Goal: Information Seeking & Learning: Find specific fact

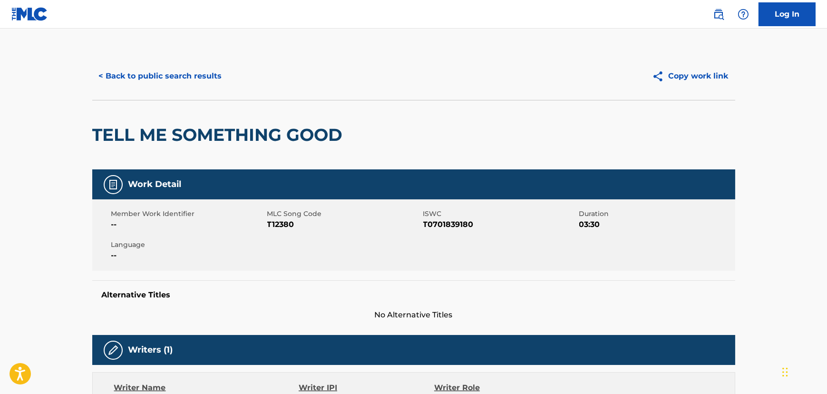
click at [160, 71] on button "< Back to public search results" at bounding box center [160, 76] width 136 height 24
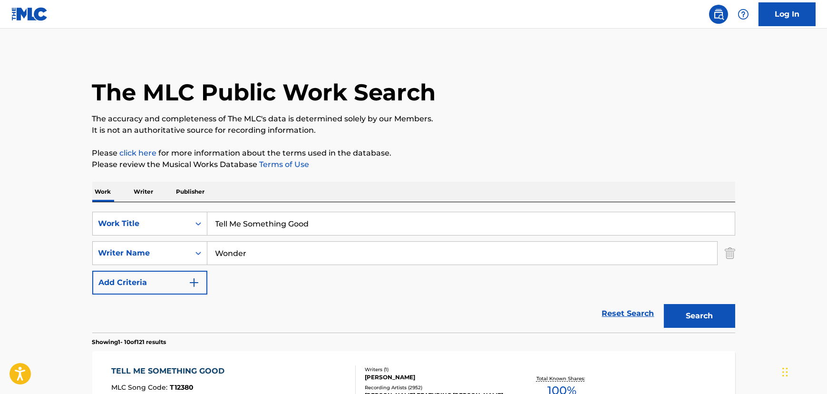
scroll to position [86, 0]
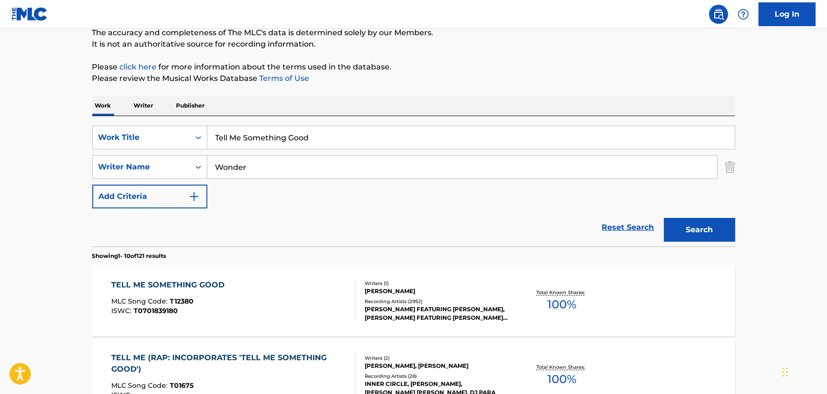
click at [284, 127] on input "Tell Me Something Good" at bounding box center [470, 137] width 527 height 23
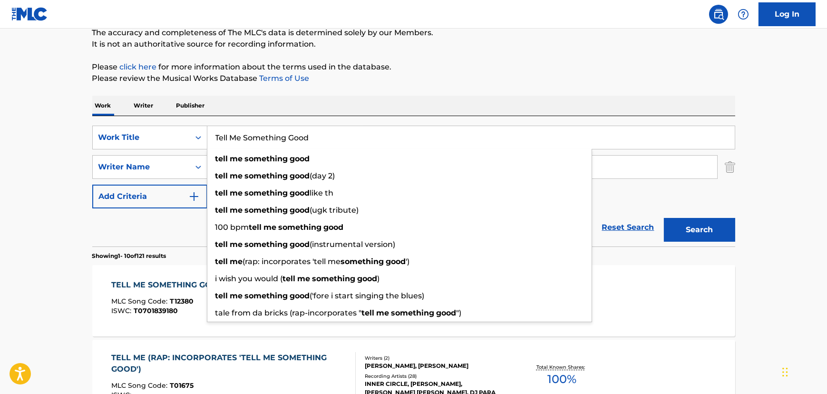
click at [284, 127] on input "Tell Me Something Good" at bounding box center [470, 137] width 527 height 23
paste input "You're My Home"
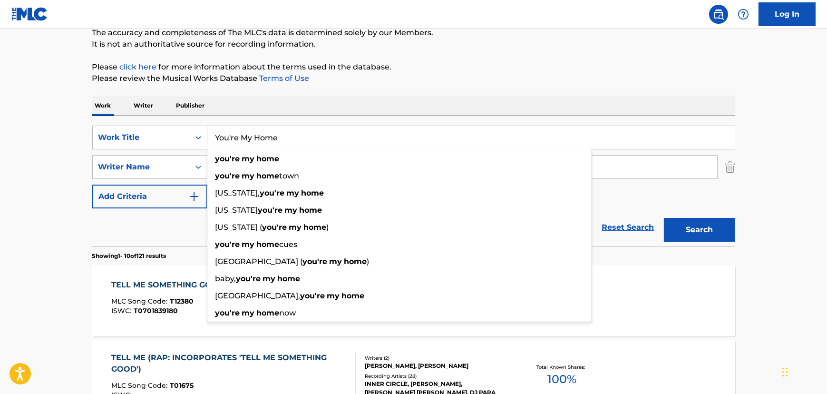
type input "You're My Home"
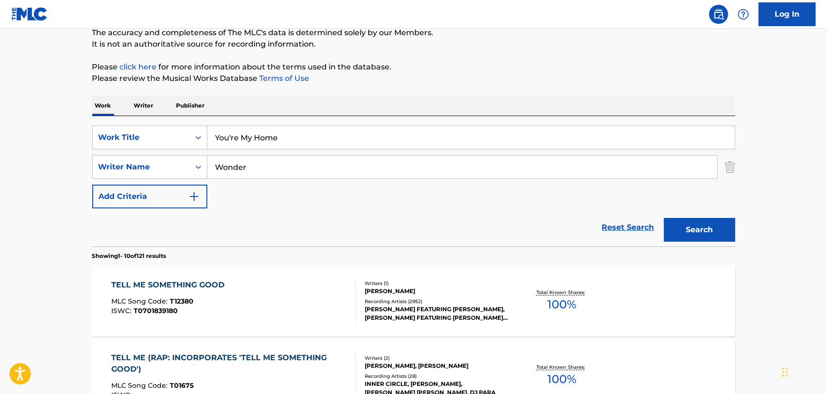
click at [278, 168] on input "Wonder" at bounding box center [462, 167] width 510 height 23
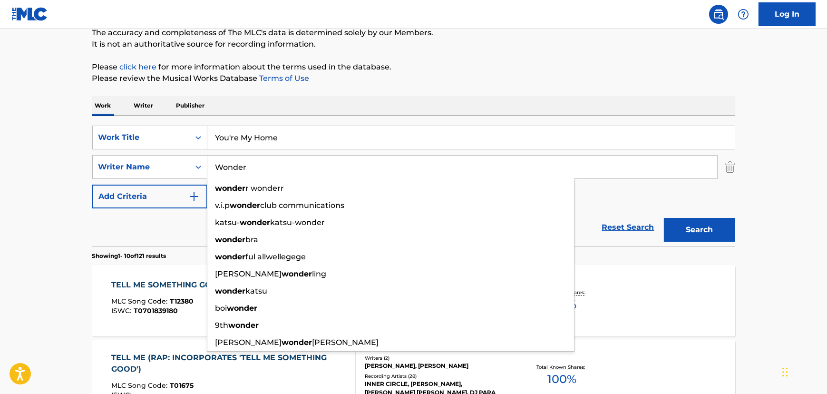
click at [278, 168] on input "Wonder" at bounding box center [462, 167] width 510 height 23
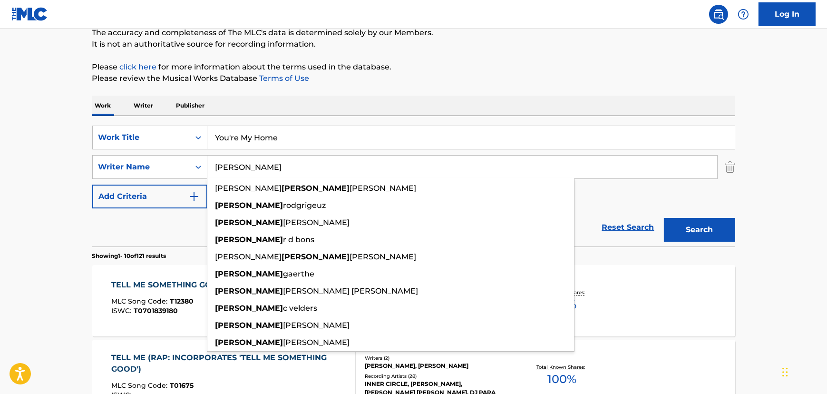
type input "[PERSON_NAME]"
click at [664, 218] on button "Search" at bounding box center [699, 230] width 71 height 24
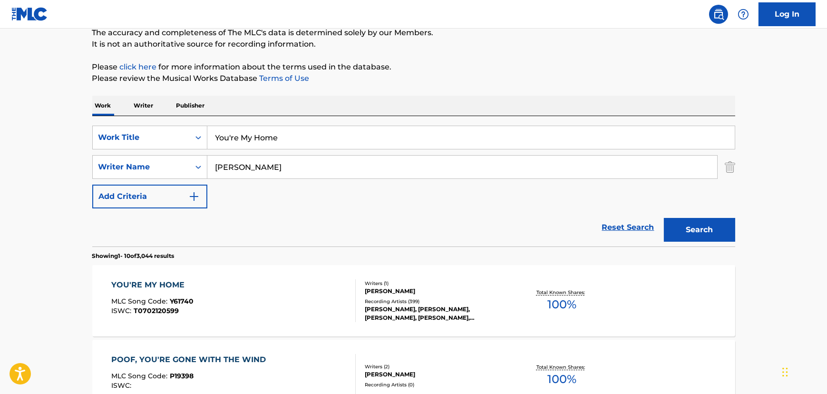
click at [242, 287] on div "YOU'RE MY HOME MLC Song Code : Y61740 ISWC : T0702120599" at bounding box center [233, 300] width 244 height 43
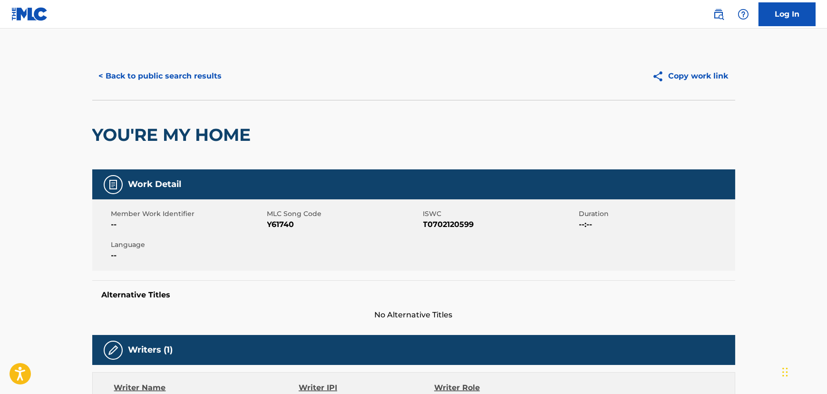
click at [163, 66] on button "< Back to public search results" at bounding box center [160, 76] width 136 height 24
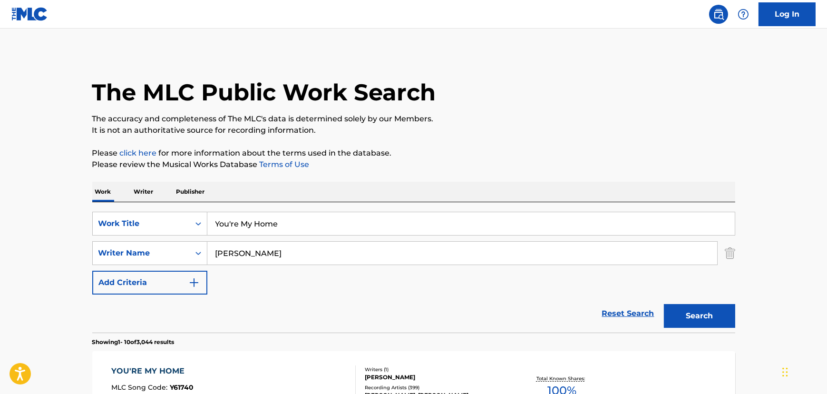
scroll to position [86, 0]
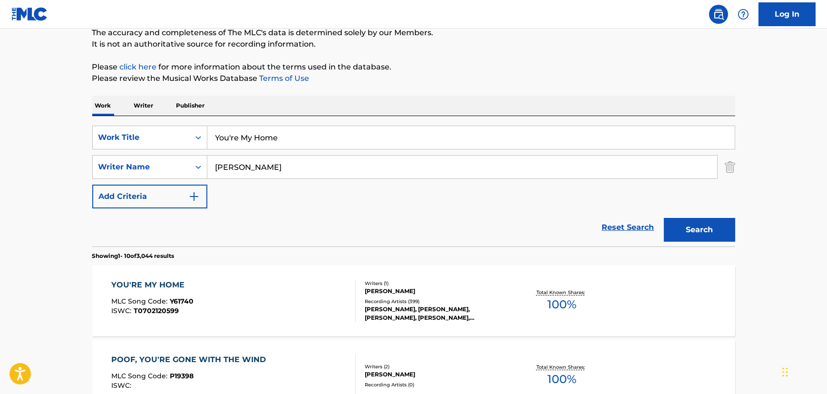
click at [282, 145] on input "You're My Home" at bounding box center [470, 137] width 527 height 23
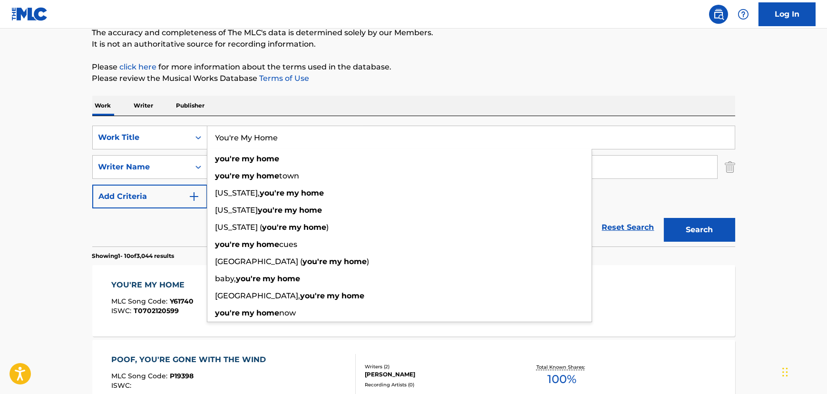
click at [282, 145] on input "You're My Home" at bounding box center [470, 137] width 527 height 23
paste input "Worse Comes to Worst"
click at [282, 145] on input "You're My Home" at bounding box center [470, 137] width 527 height 23
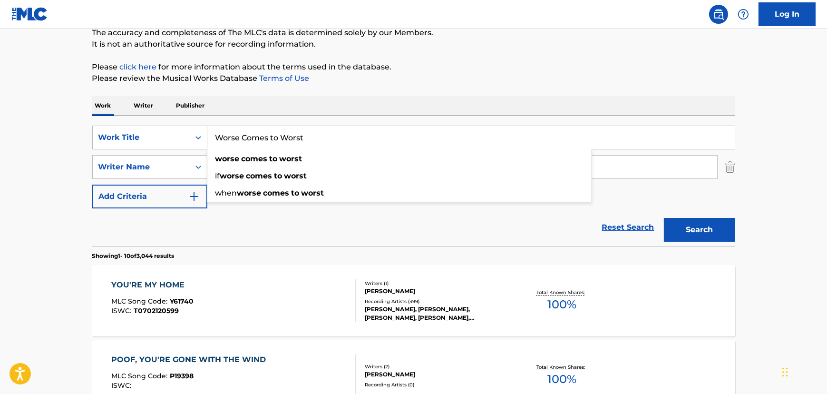
type input "Worse Comes to Worst"
drag, startPoint x: 37, startPoint y: 129, endPoint x: 111, endPoint y: 138, distance: 75.2
click at [243, 159] on input "[PERSON_NAME]" at bounding box center [462, 167] width 510 height 23
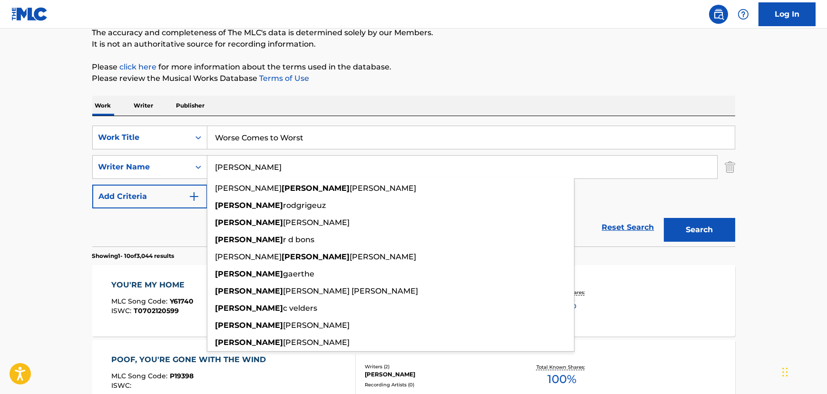
click at [683, 224] on button "Search" at bounding box center [699, 230] width 71 height 24
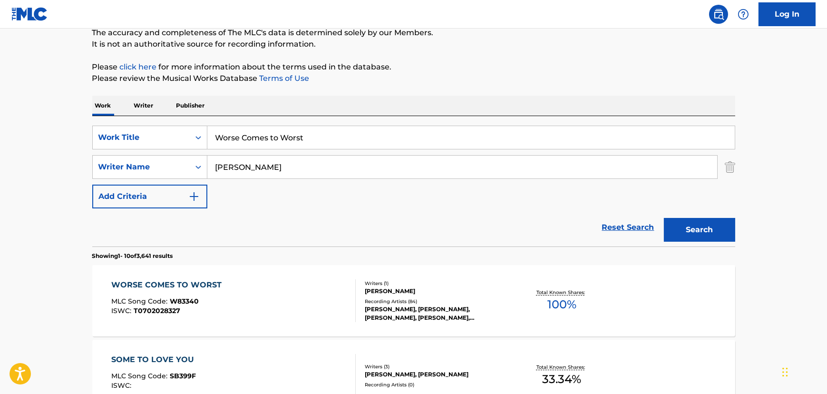
click at [209, 303] on div "MLC Song Code : W83340" at bounding box center [168, 303] width 115 height 10
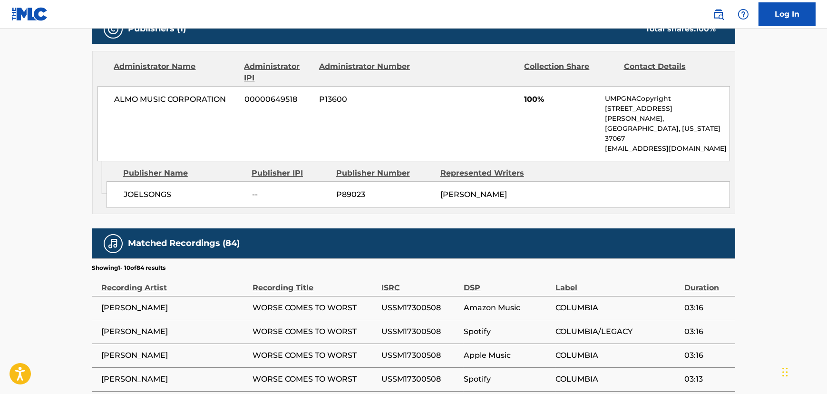
scroll to position [432, 0]
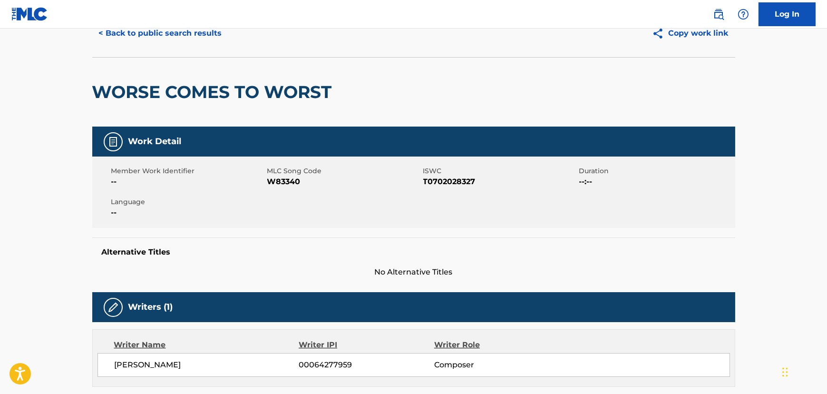
click at [193, 41] on button "< Back to public search results" at bounding box center [160, 33] width 136 height 24
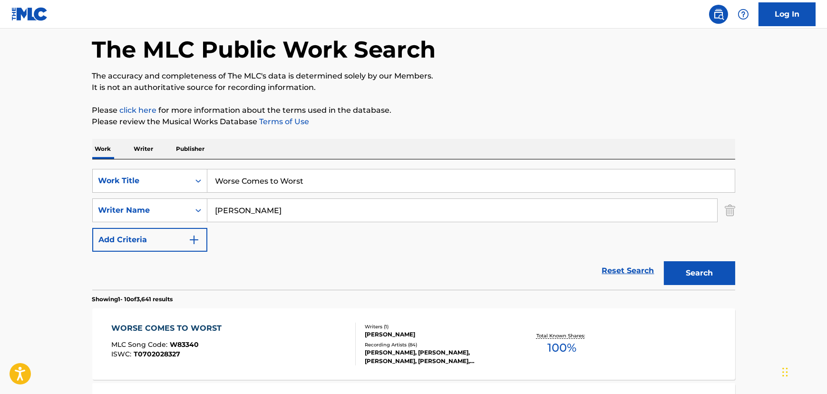
scroll to position [86, 0]
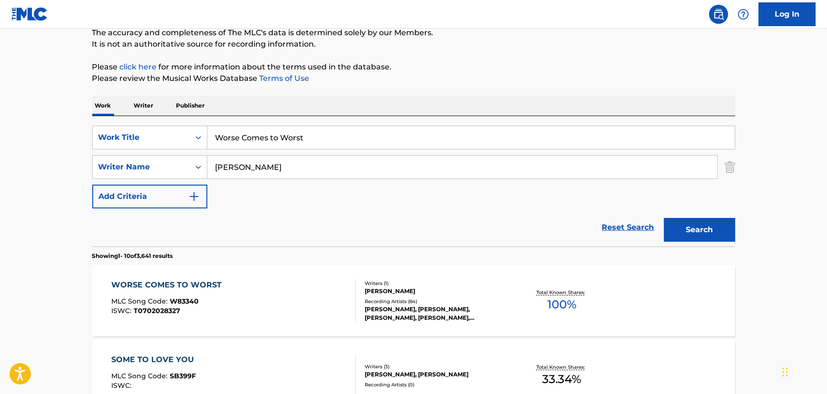
click at [243, 136] on input "Worse Comes to Worst" at bounding box center [470, 137] width 527 height 23
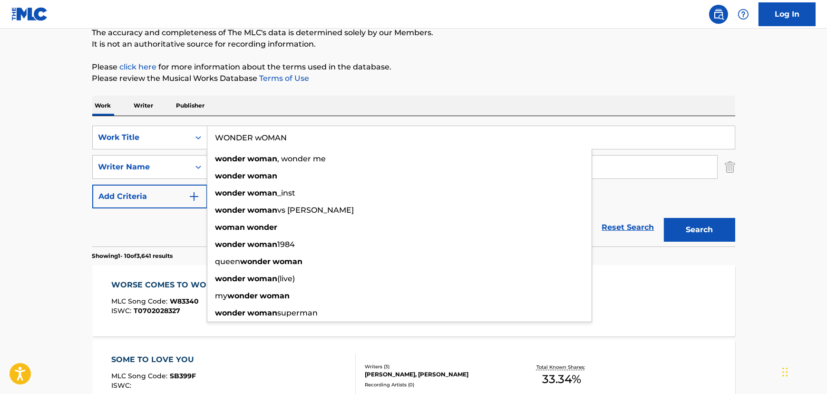
click at [664, 218] on button "Search" at bounding box center [699, 230] width 71 height 24
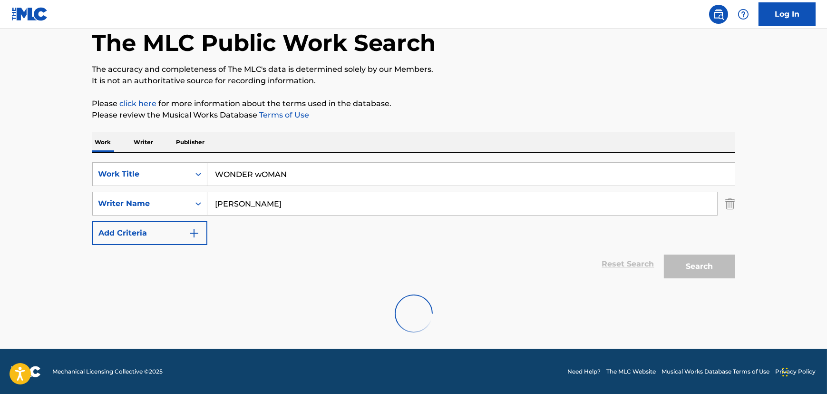
click at [269, 158] on div "SearchWithCriteriaf92a4914-3e8e-4422-b5d5-4412d4608d2f Work Title WONDER wOMAN …" at bounding box center [413, 218] width 643 height 130
click at [259, 174] on input "WONDER wOMAN" at bounding box center [470, 174] width 527 height 23
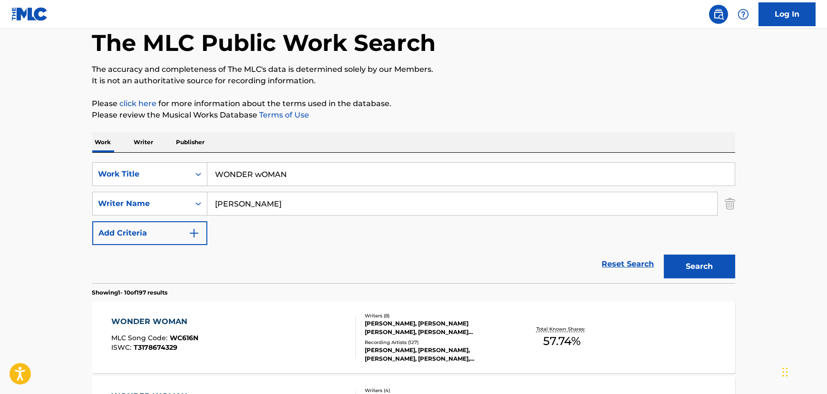
click at [259, 174] on input "WONDER wOMAN" at bounding box center [470, 174] width 527 height 23
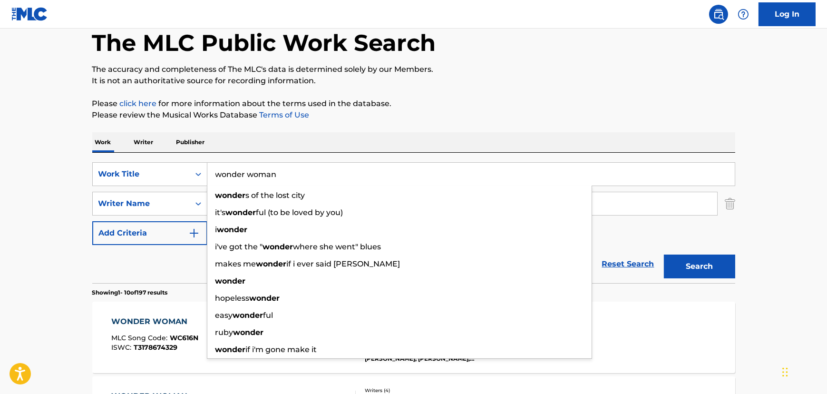
click at [664, 254] on button "Search" at bounding box center [699, 266] width 71 height 24
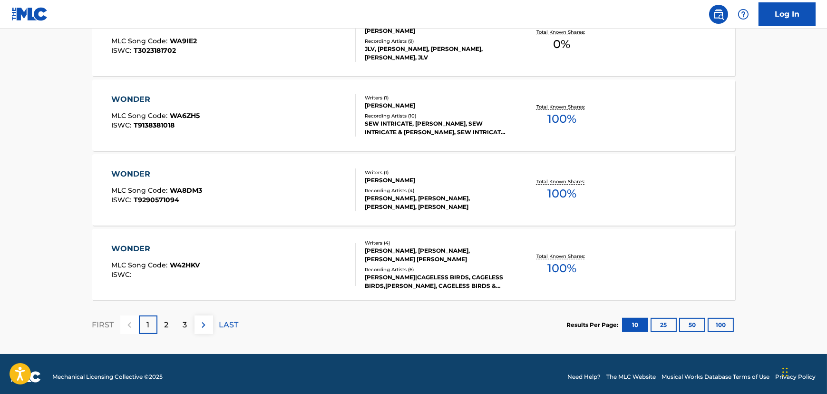
scroll to position [799, 0]
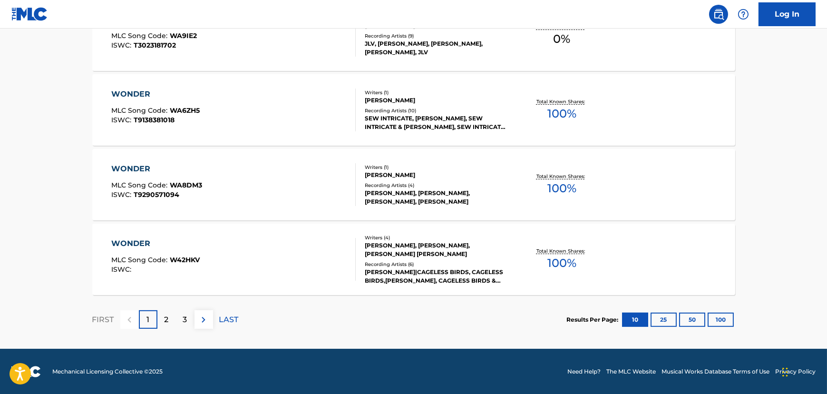
click at [167, 323] on p "2" at bounding box center [167, 319] width 4 height 11
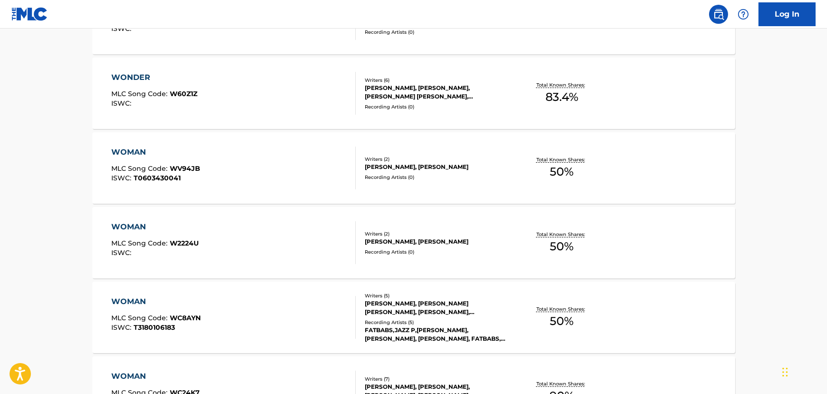
scroll to position [583, 0]
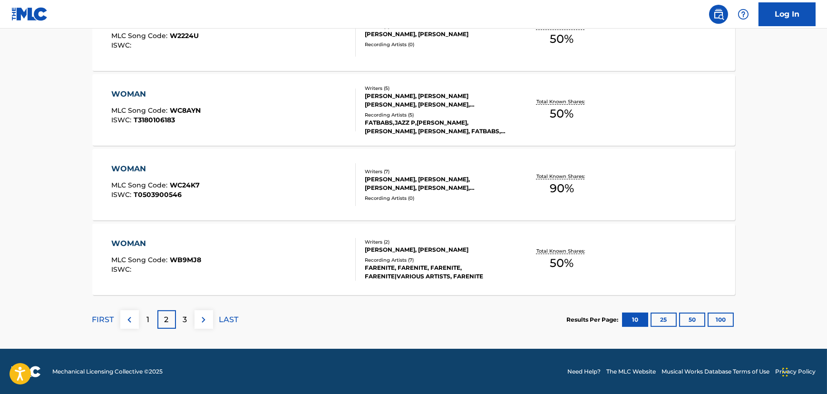
click at [179, 315] on div "3" at bounding box center [185, 319] width 19 height 19
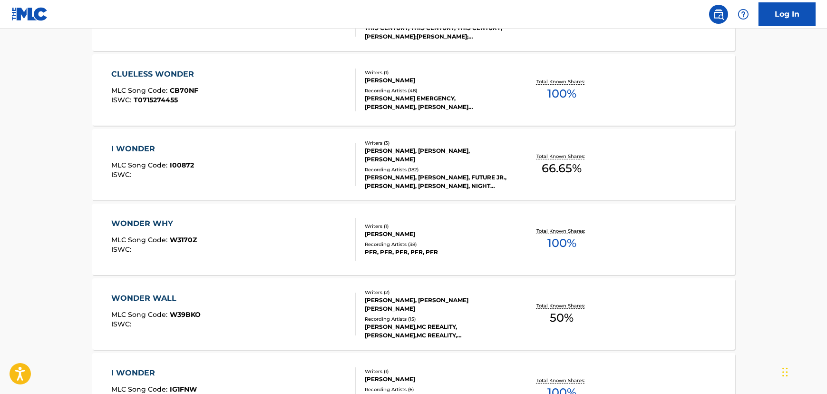
scroll to position [799, 0]
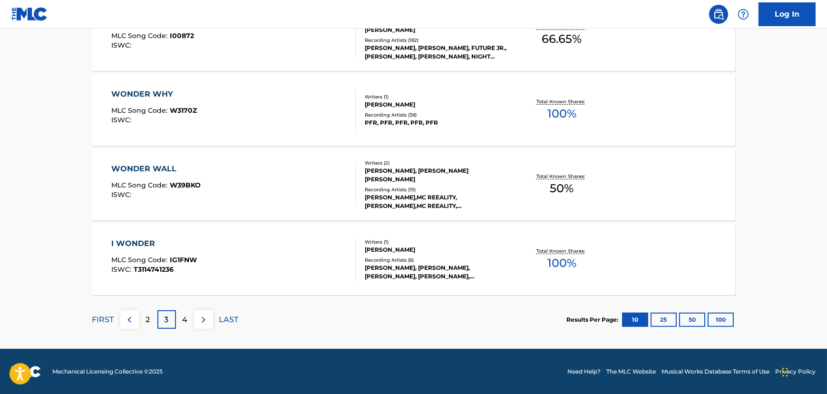
click at [185, 321] on p "4" at bounding box center [185, 319] width 5 height 11
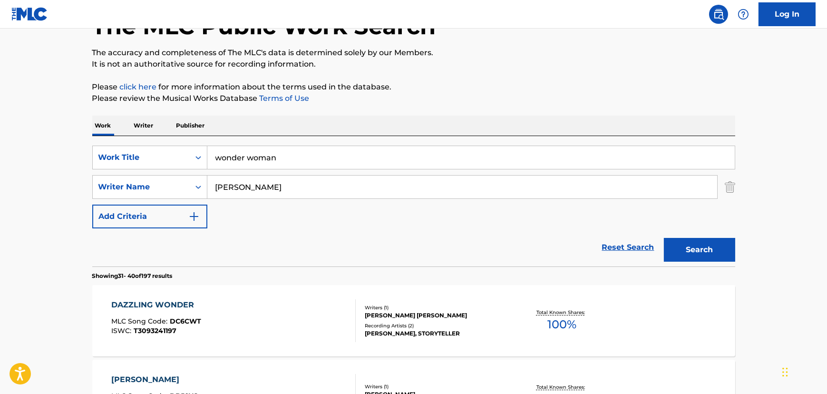
scroll to position [65, 0]
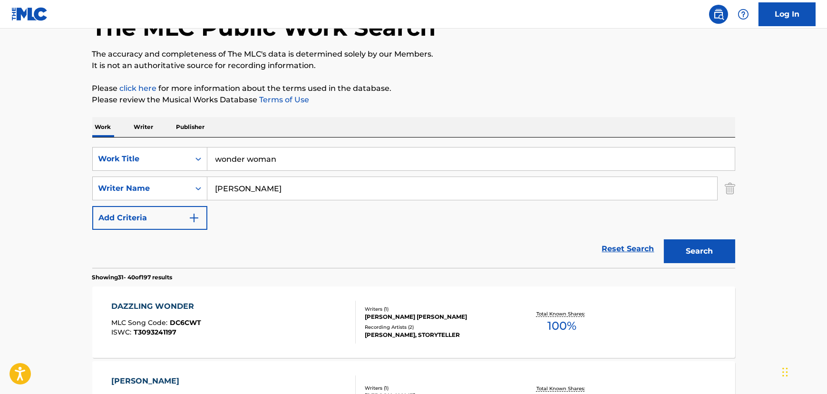
click at [238, 154] on input "wonder woman" at bounding box center [470, 158] width 527 height 23
paste input "Where's the Orchestra?"
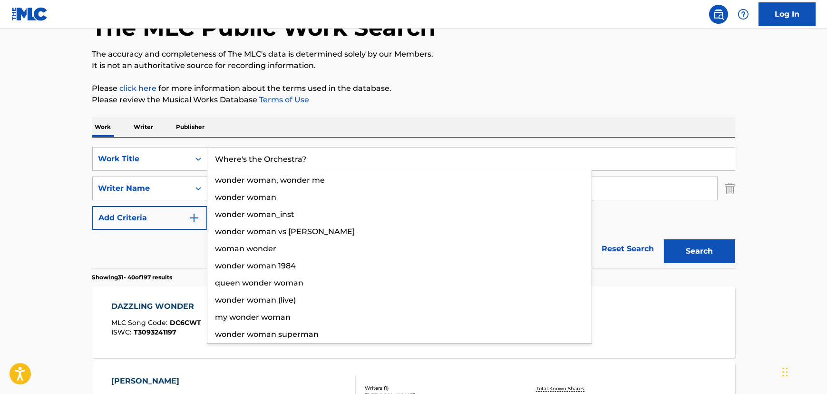
type input "Where's the Orchestra?"
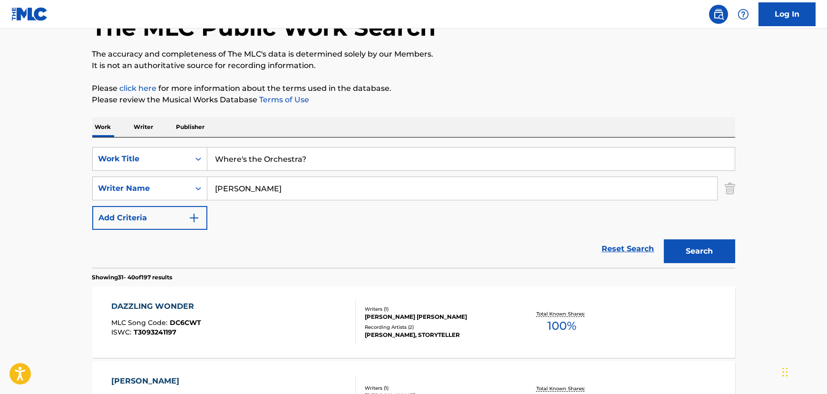
click at [719, 256] on button "Search" at bounding box center [699, 251] width 71 height 24
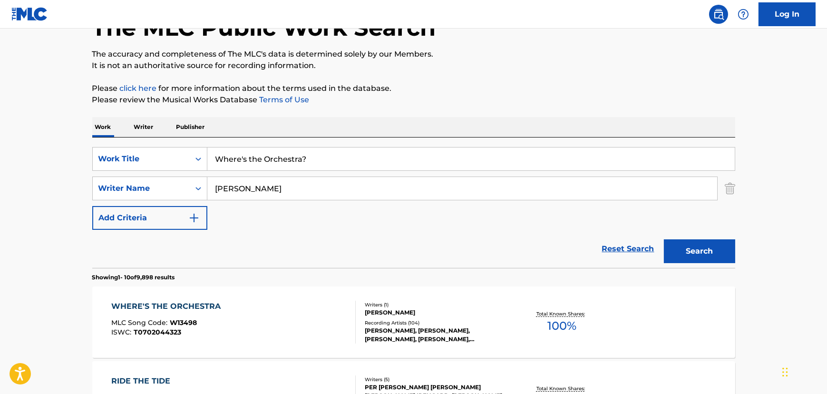
click at [289, 300] on div "WHERE'S THE ORCHESTRA MLC Song Code : W13498 ISWC : T0702044323 Writers ( 1 ) […" at bounding box center [413, 321] width 643 height 71
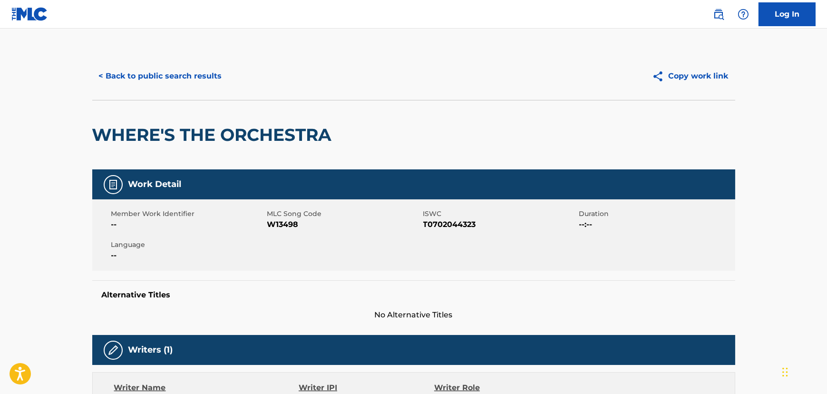
click at [200, 79] on button "< Back to public search results" at bounding box center [160, 76] width 136 height 24
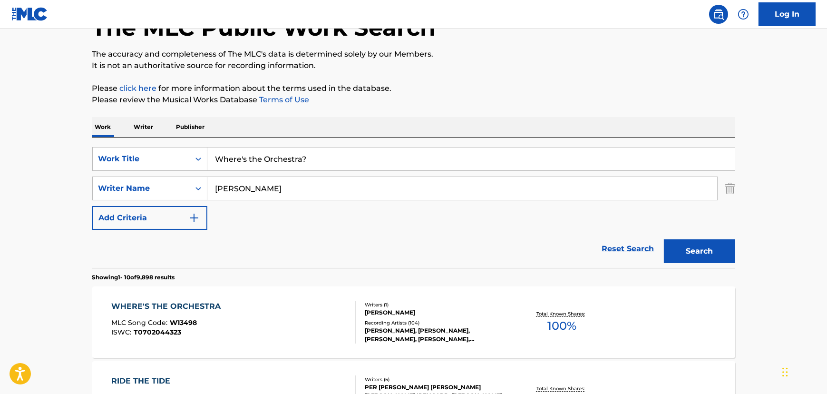
click at [265, 156] on input "Where's the Orchestra?" at bounding box center [470, 158] width 527 height 23
paste input "The Great Wall of China"
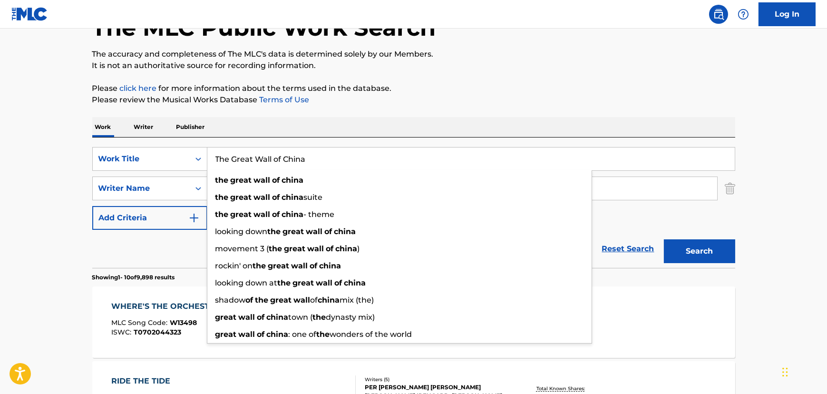
type input "The Great Wall of China"
click at [717, 246] on button "Search" at bounding box center [699, 251] width 71 height 24
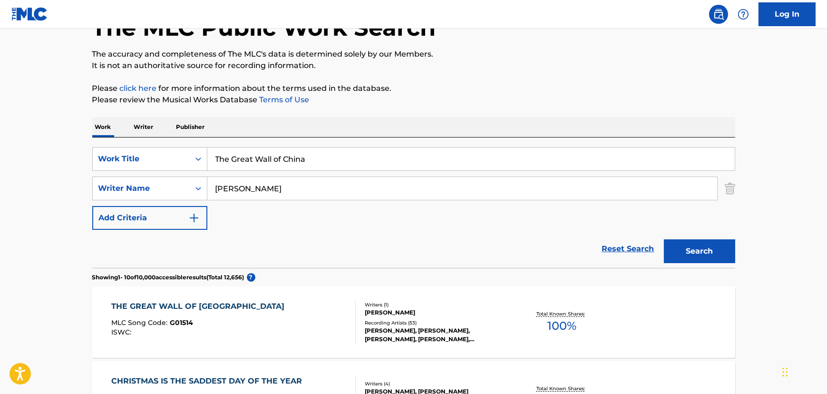
click at [183, 322] on span "G01514" at bounding box center [181, 322] width 23 height 9
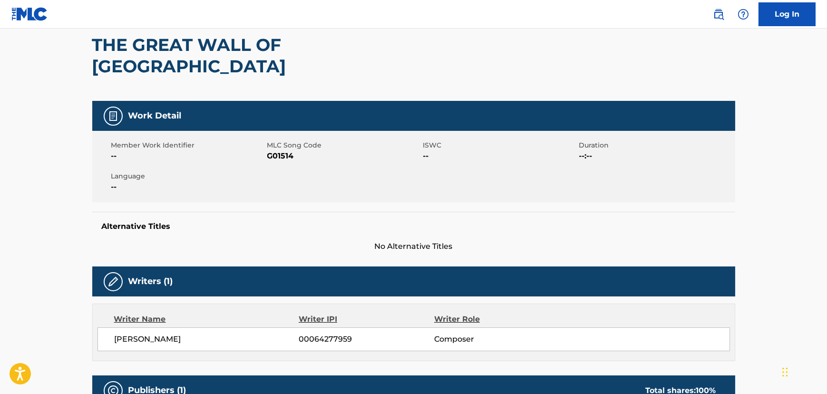
scroll to position [43, 0]
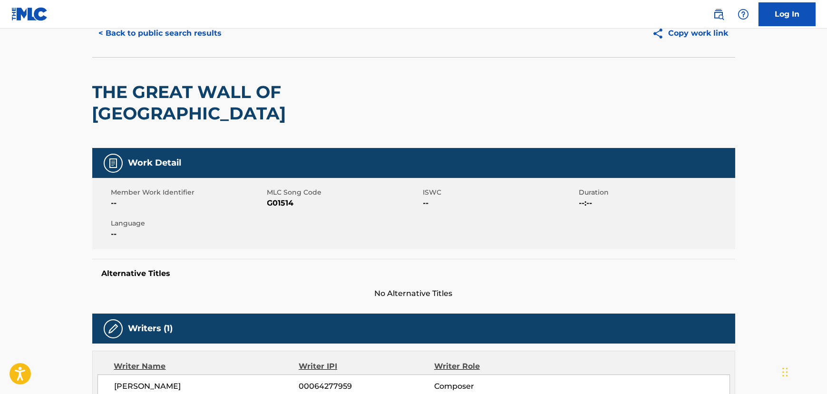
click at [163, 46] on div "< Back to public search results Copy work link" at bounding box center [413, 34] width 643 height 48
click at [166, 37] on button "< Back to public search results" at bounding box center [160, 33] width 136 height 24
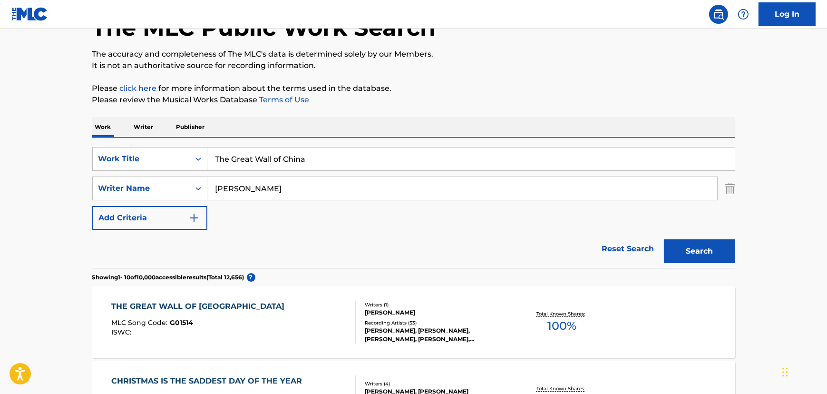
click at [292, 164] on input "The Great Wall of China" at bounding box center [470, 158] width 527 height 23
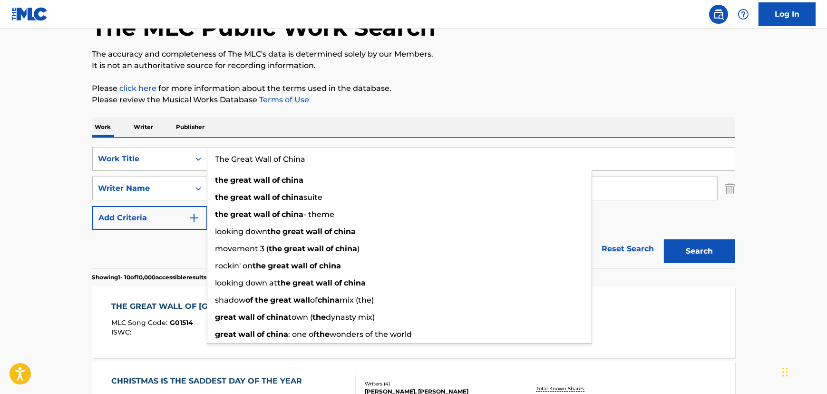
paste input "Ballad of [PERSON_NAME] the Kid"
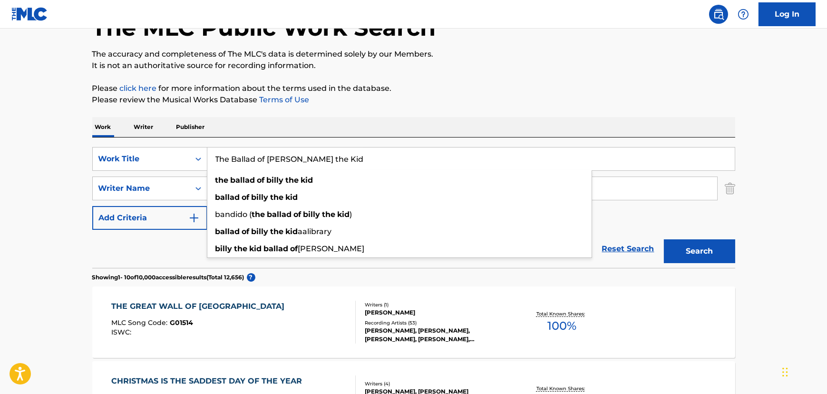
type input "The Ballad of [PERSON_NAME] the Kid"
click at [664, 239] on button "Search" at bounding box center [699, 251] width 71 height 24
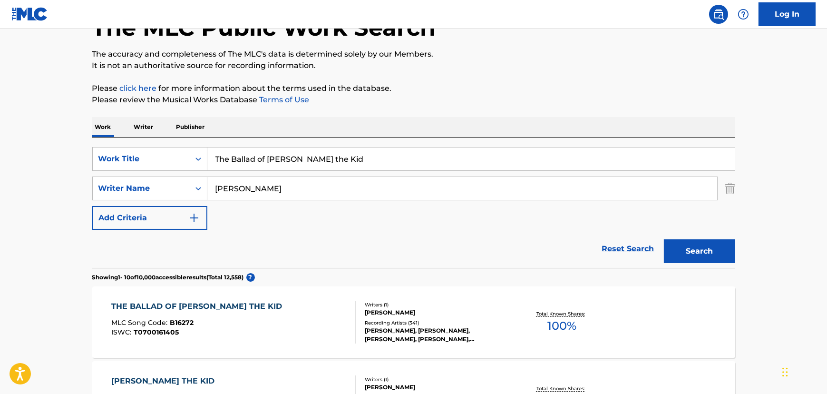
click at [223, 304] on div "THE BALLAD OF [PERSON_NAME] THE KID" at bounding box center [198, 306] width 175 height 11
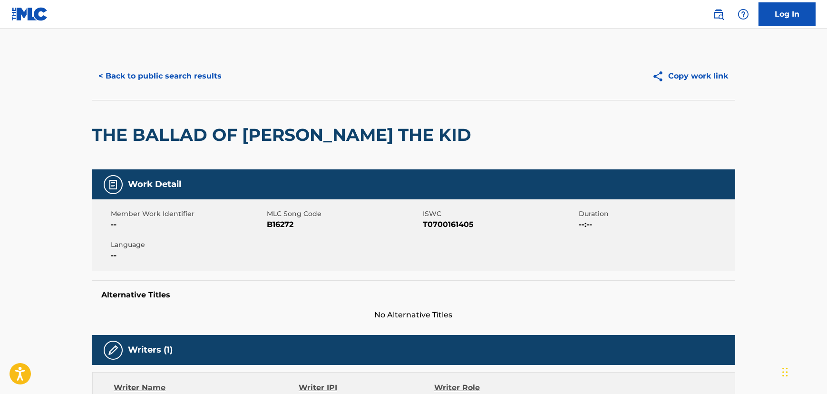
click at [173, 74] on button "< Back to public search results" at bounding box center [160, 76] width 136 height 24
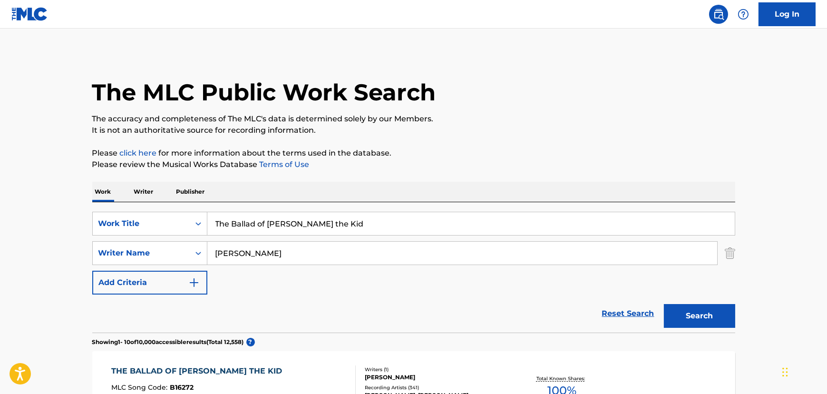
scroll to position [65, 0]
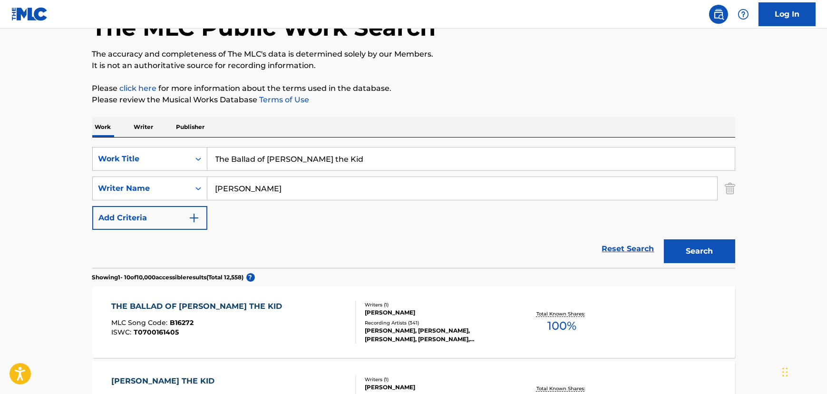
click at [323, 162] on input "The Ballad of [PERSON_NAME] the Kid" at bounding box center [470, 158] width 527 height 23
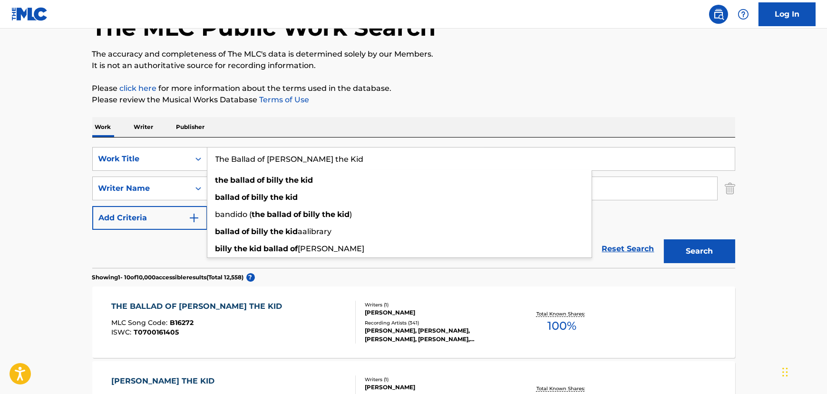
click at [323, 162] on input "The Ballad of [PERSON_NAME] the Kid" at bounding box center [470, 158] width 527 height 23
paste input "No Man's Lan"
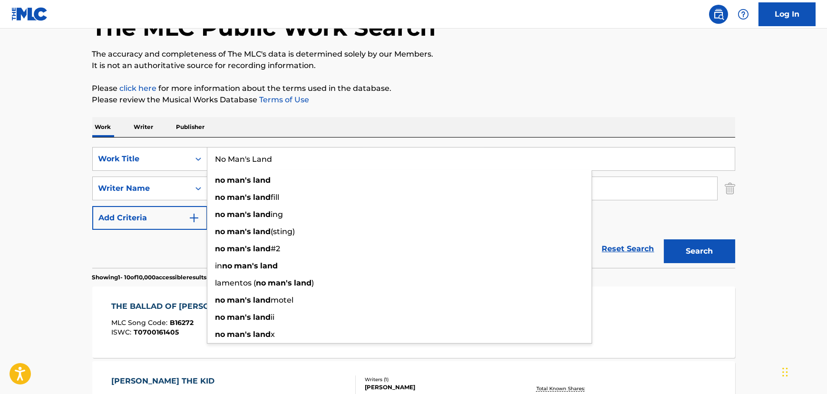
type input "No Man's Land"
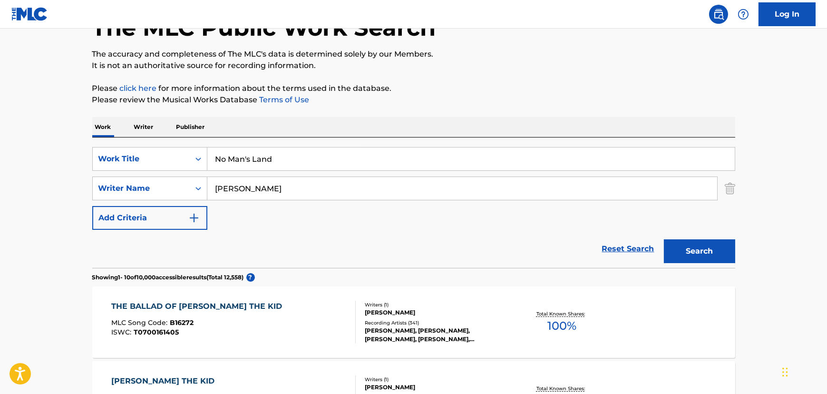
click at [690, 254] on button "Search" at bounding box center [699, 251] width 71 height 24
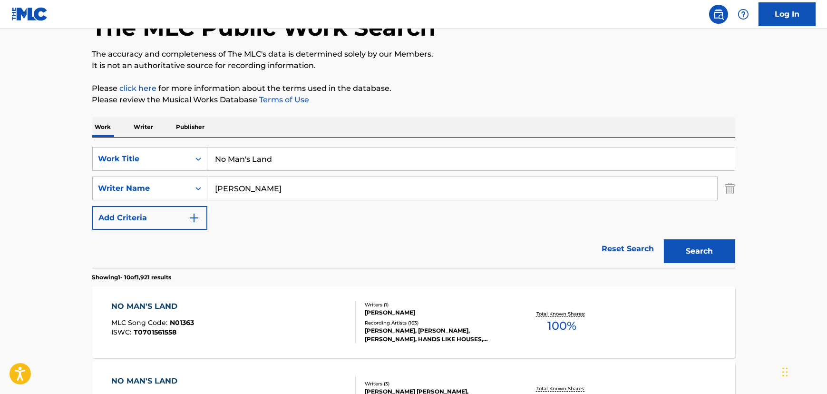
click at [214, 328] on div "NO MAN'S LAND MLC Song Code : N01363 ISWC : T0701561558" at bounding box center [233, 322] width 244 height 43
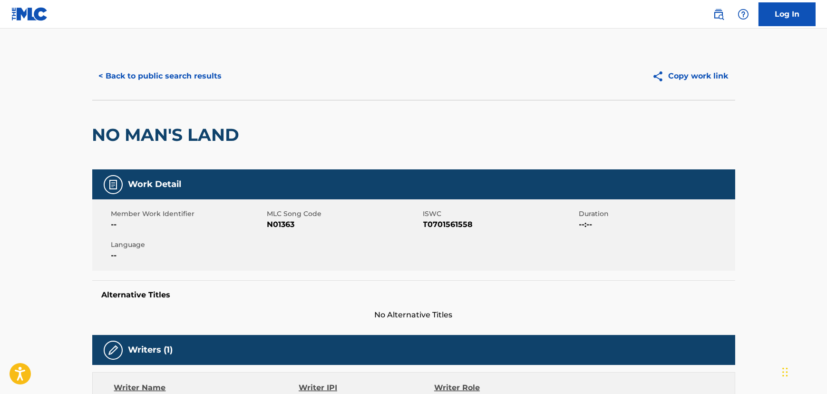
click at [193, 73] on button "< Back to public search results" at bounding box center [160, 76] width 136 height 24
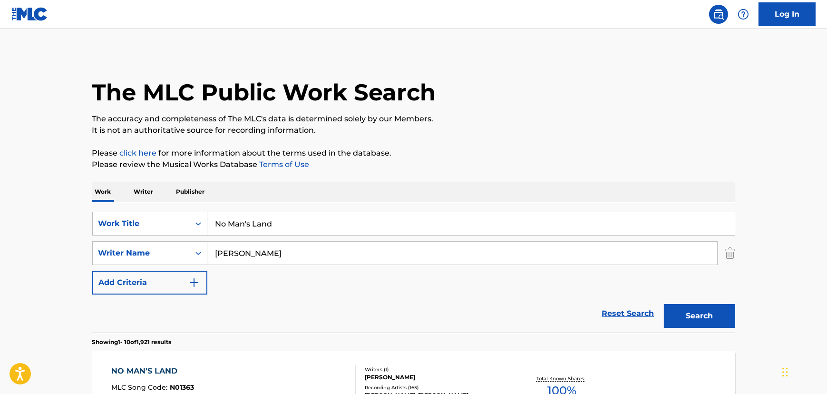
scroll to position [65, 0]
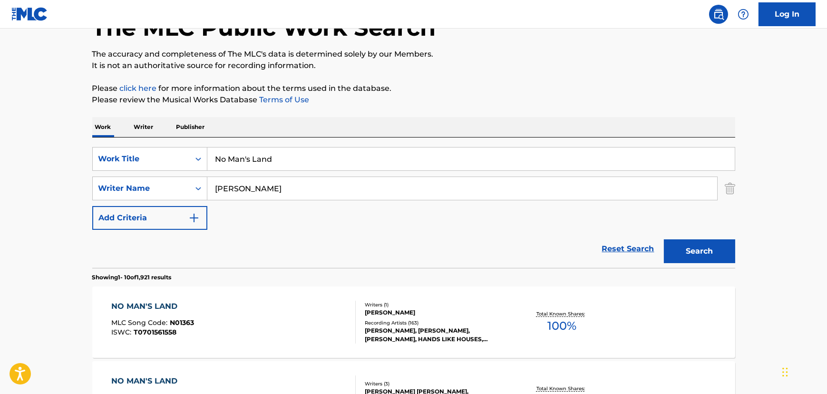
click at [301, 153] on input "No Man's Land" at bounding box center [470, 158] width 527 height 23
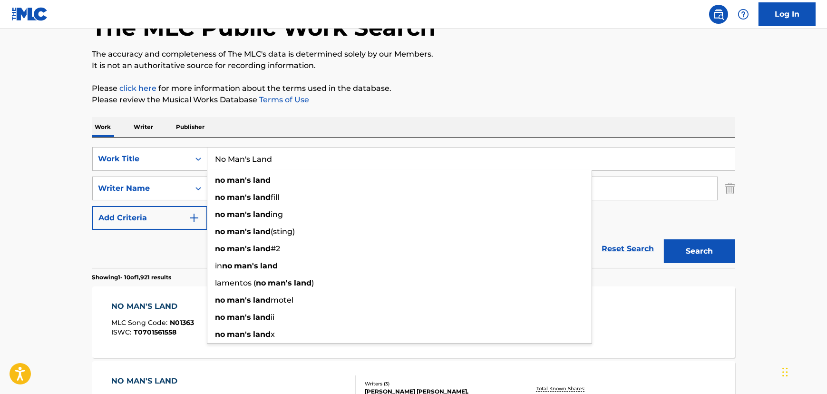
click at [301, 153] on input "No Man's Land" at bounding box center [470, 158] width 527 height 23
paste input "Last of the Big Time Spenders"
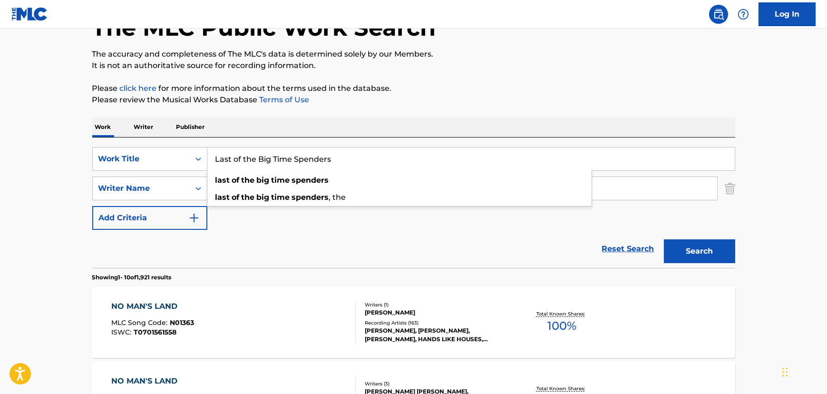
type input "Last of the Big Time Spenders"
click at [664, 239] on button "Search" at bounding box center [699, 251] width 71 height 24
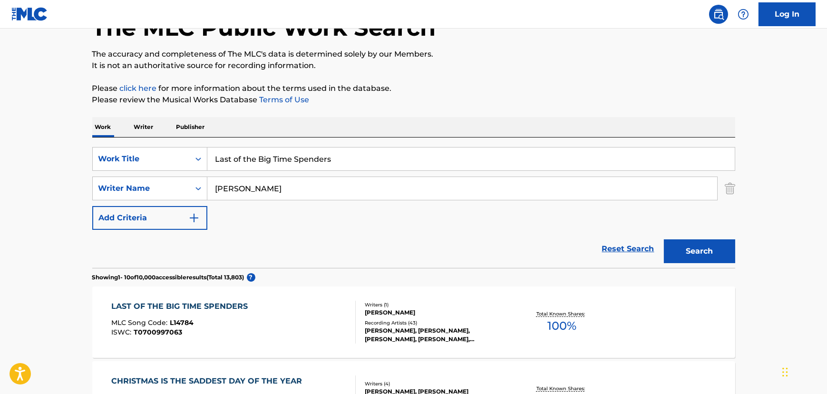
click at [320, 307] on div "LAST OF THE BIG TIME SPENDERS MLC Song Code : L14784 ISWC : T0700997063" at bounding box center [233, 322] width 244 height 43
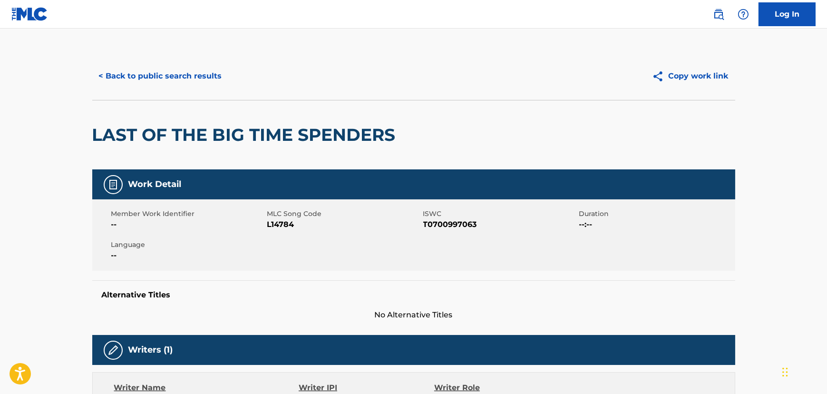
click at [142, 84] on button "< Back to public search results" at bounding box center [160, 76] width 136 height 24
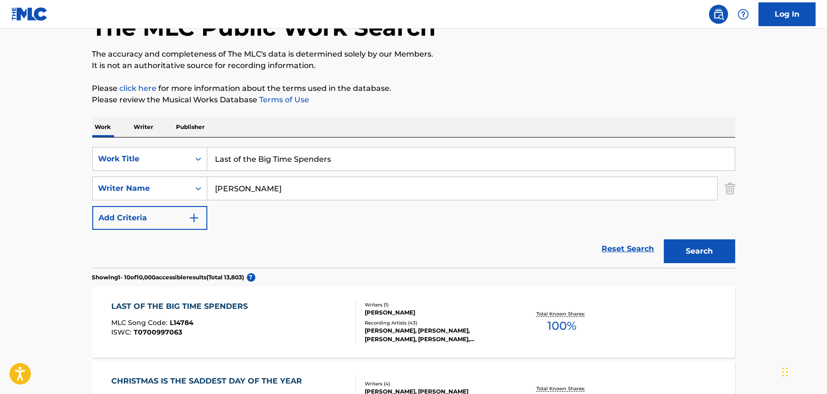
click at [339, 145] on div "SearchWithCriteriaf92a4914-3e8e-4422-b5d5-4412d4608d2f Work Title Last of the B…" at bounding box center [413, 202] width 643 height 130
click at [326, 155] on input "Last of the Big Time Spenders" at bounding box center [470, 158] width 527 height 23
paste input "Just The Way You Are Session Banter"
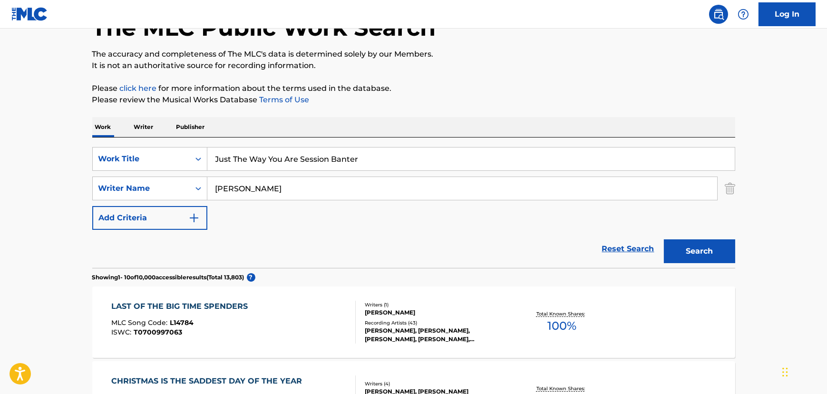
type input "Just The Way You Are Session Banter"
click at [696, 250] on button "Search" at bounding box center [699, 251] width 71 height 24
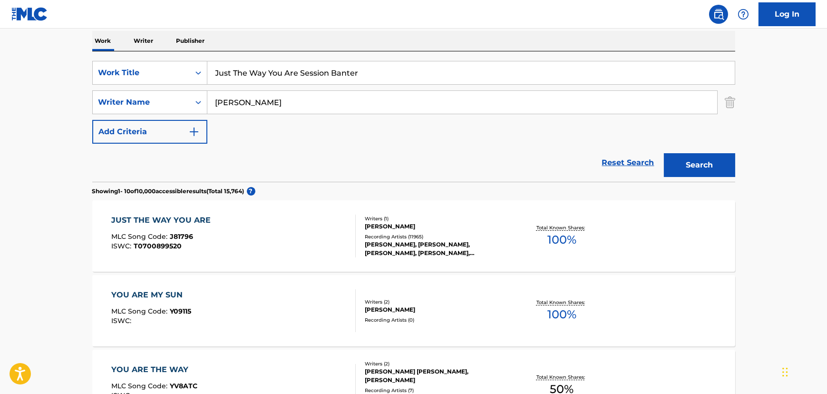
scroll to position [151, 0]
click at [272, 239] on div "JUST THE WAY YOU ARE MLC Song Code : J81796 ISWC : T0700899520" at bounding box center [233, 235] width 244 height 43
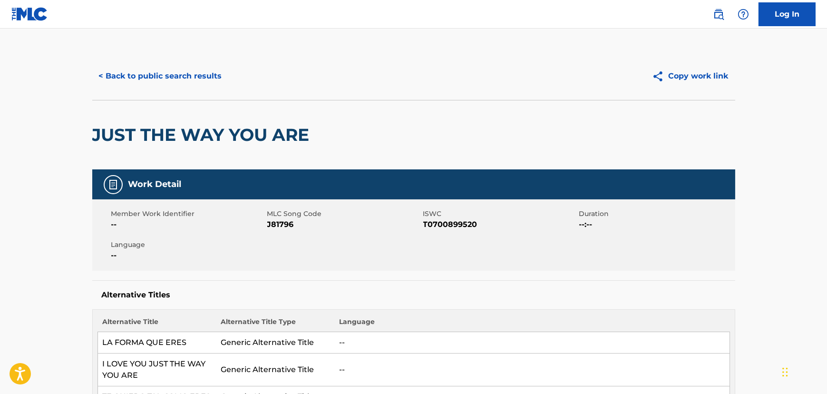
click at [161, 71] on button "< Back to public search results" at bounding box center [160, 76] width 136 height 24
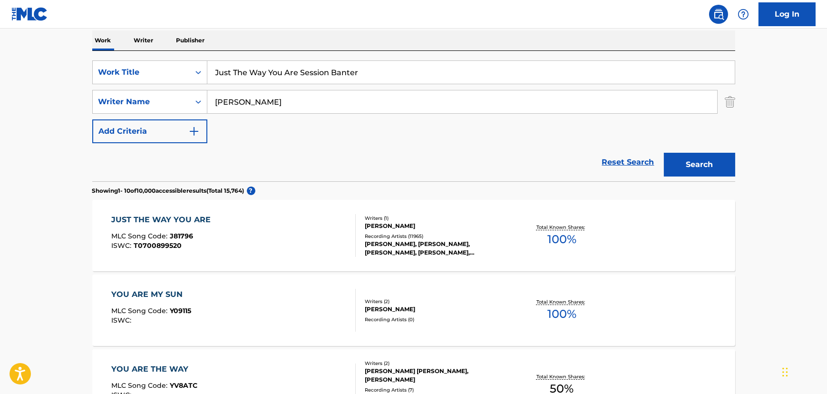
click at [356, 230] on div "Writers ( 1 ) [PERSON_NAME] Recording Artists ( 11965 ) [PERSON_NAME], [PERSON_…" at bounding box center [432, 235] width 153 height 42
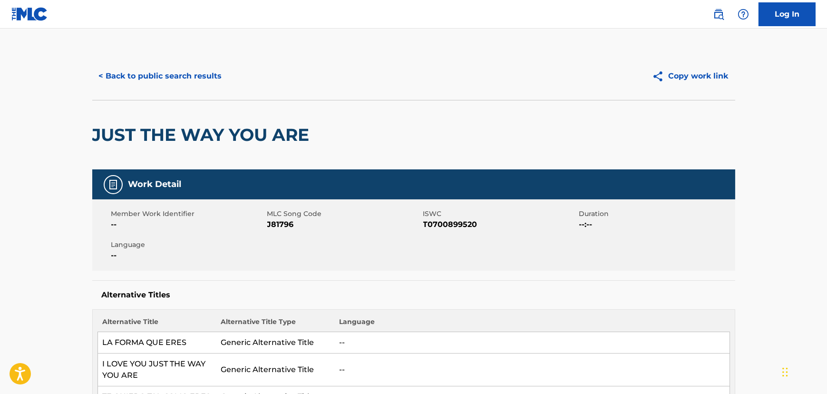
click at [125, 76] on button "< Back to public search results" at bounding box center [160, 76] width 136 height 24
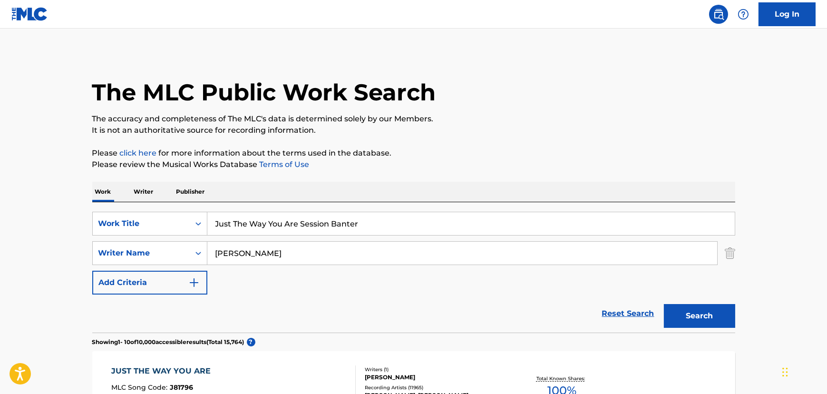
scroll to position [151, 0]
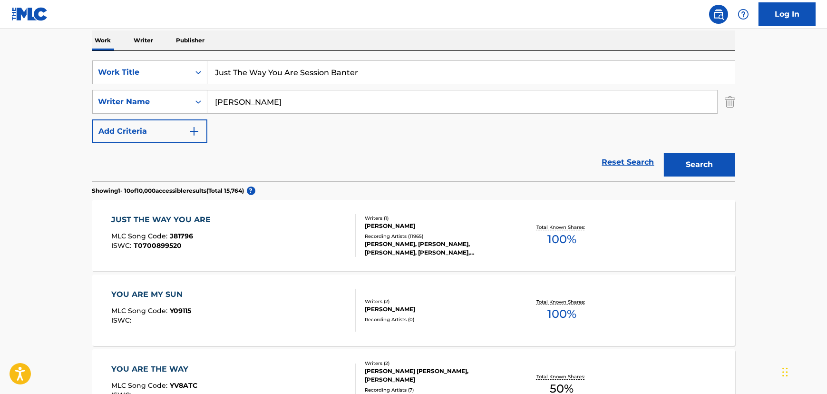
click at [265, 66] on input "Just The Way You Are Session Banter" at bounding box center [470, 72] width 527 height 23
paste input "Delusion from Suite for Piano (Star-Crossed)"
type input "Delusion from Suite for Piano (Star-Crossed)"
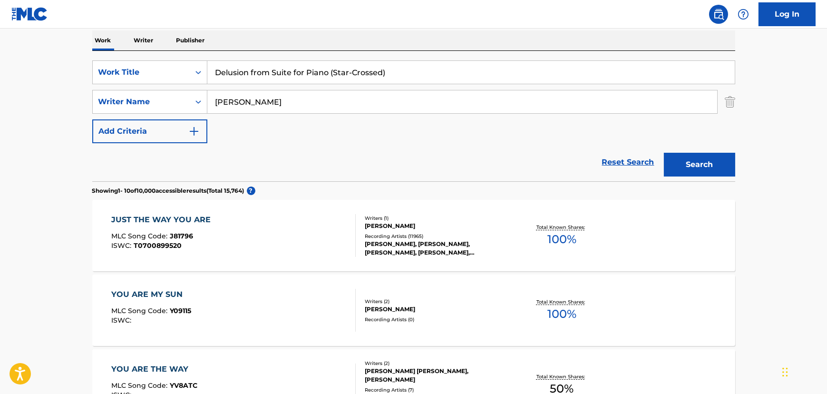
click at [664, 153] on button "Search" at bounding box center [699, 165] width 71 height 24
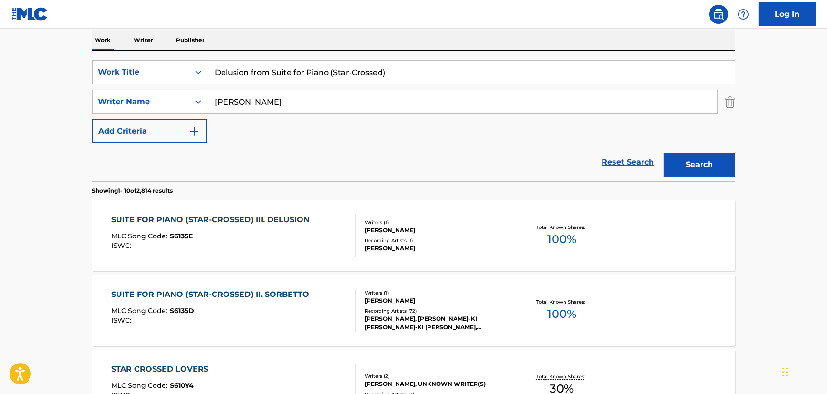
click at [222, 226] on div "SUITE FOR PIANO (STAR-CROSSED) III. DELUSION MLC Song Code : S6135E ISWC :" at bounding box center [212, 235] width 203 height 43
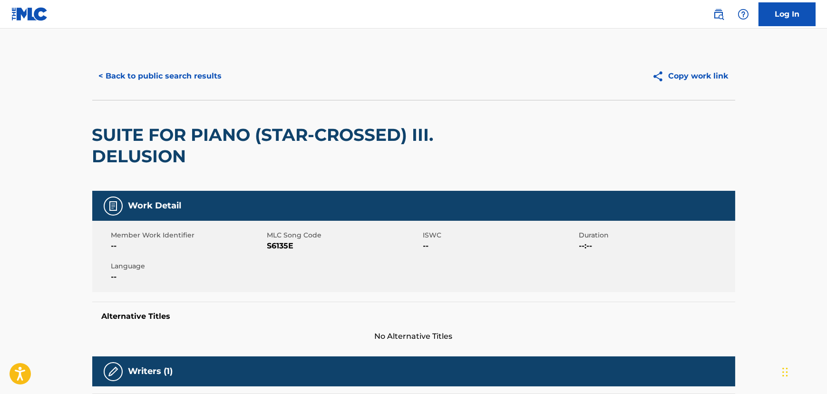
click at [166, 83] on button "< Back to public search results" at bounding box center [160, 76] width 136 height 24
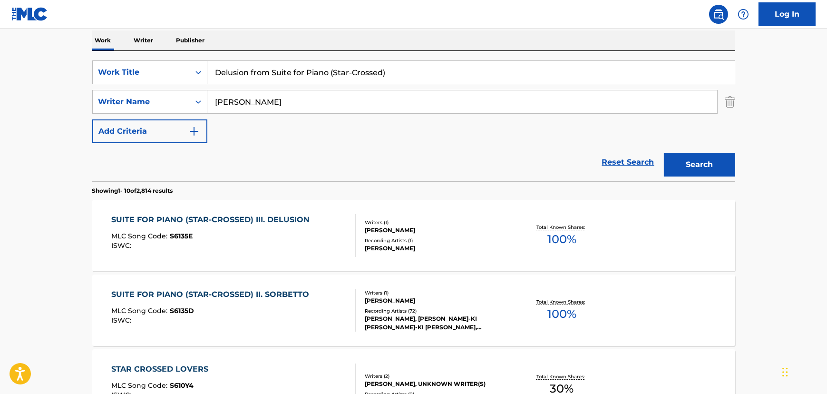
click at [288, 67] on input "Delusion from Suite for Piano (Star-Crossed)" at bounding box center [470, 72] width 527 height 23
paste input "cember Theme (December Song"
type input "December Theme (December Song)"
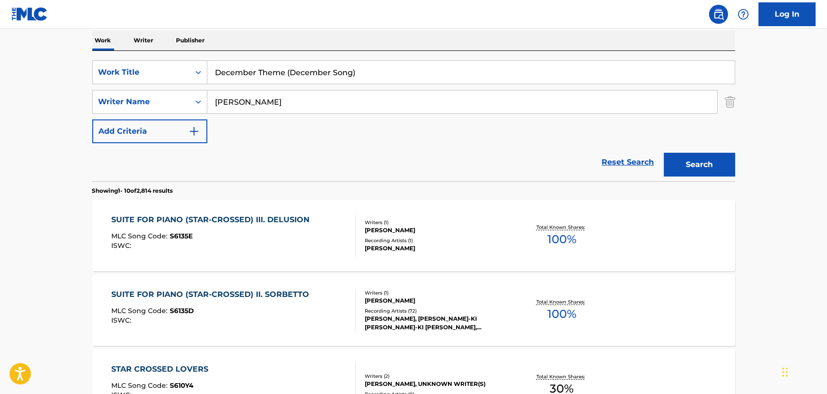
click at [692, 170] on button "Search" at bounding box center [699, 165] width 71 height 24
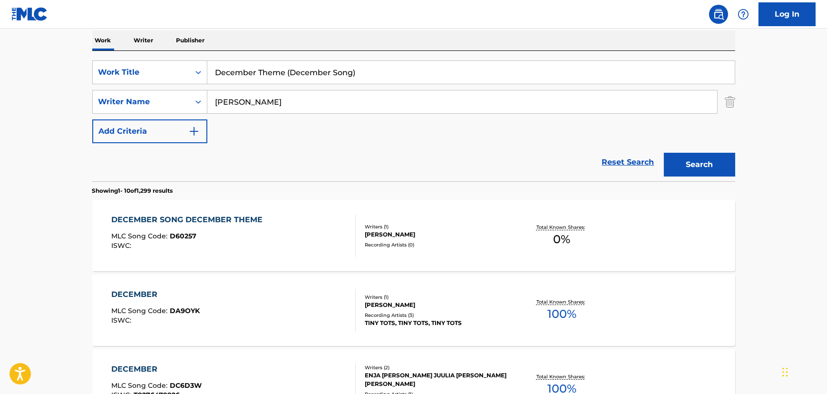
click at [283, 245] on div "DECEMBER SONG DECEMBER THEME MLC Song Code : D60257 ISWC :" at bounding box center [233, 235] width 244 height 43
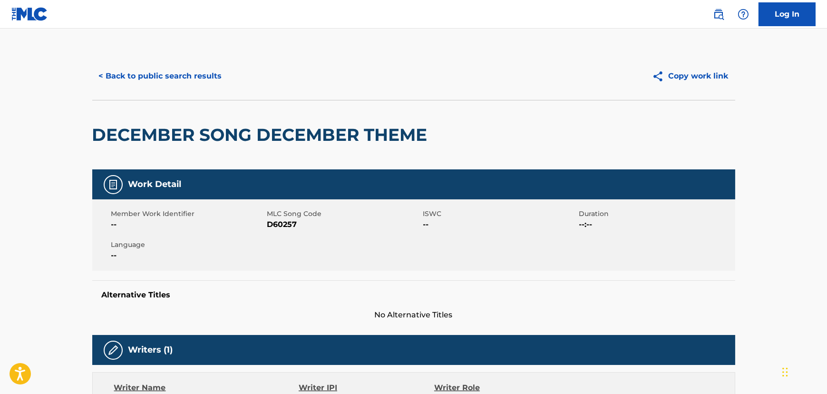
click at [190, 73] on button "< Back to public search results" at bounding box center [160, 76] width 136 height 24
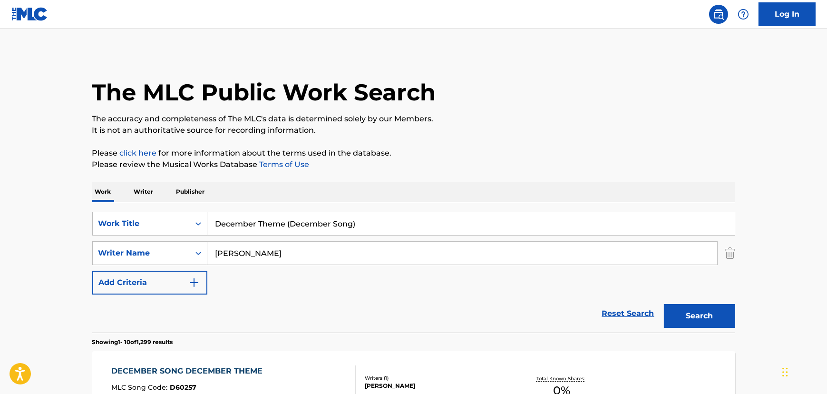
click at [309, 223] on input "December Theme (December Song)" at bounding box center [470, 223] width 527 height 23
paste input "Cross to Bear"
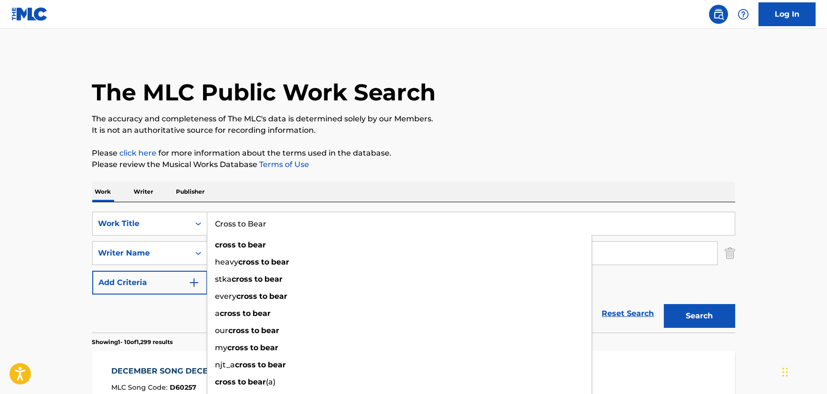
type input "Cross to Bear"
click at [683, 318] on button "Search" at bounding box center [699, 316] width 71 height 24
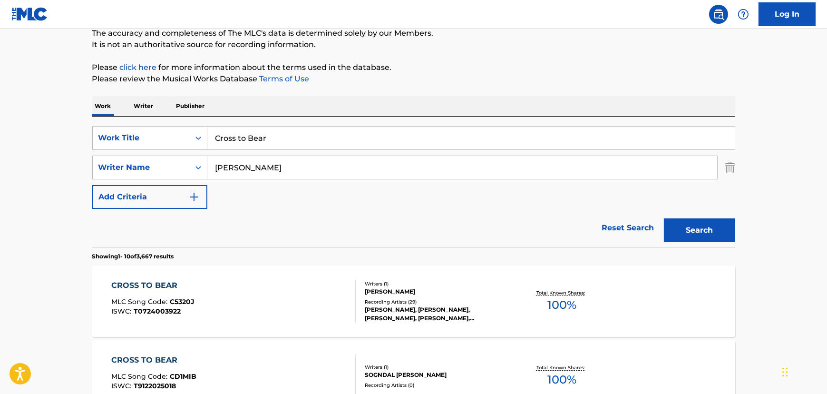
scroll to position [86, 0]
click at [278, 289] on div "CROSS TO BEAR MLC Song Code : C5320J ISWC : T0724003922" at bounding box center [233, 300] width 244 height 43
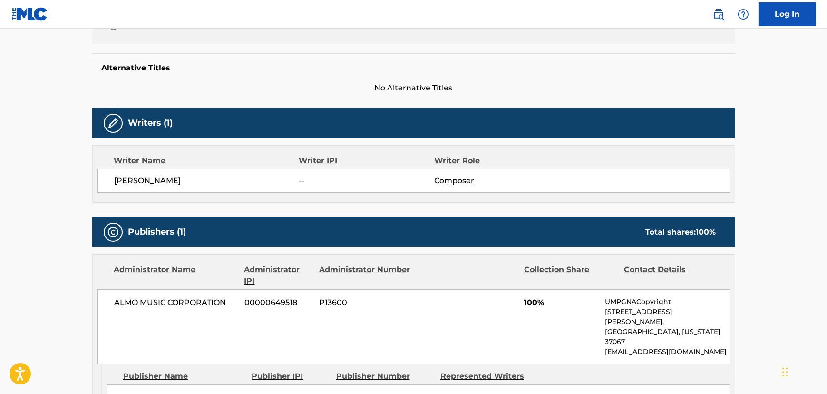
scroll to position [346, 0]
